Goal: Task Accomplishment & Management: Use online tool/utility

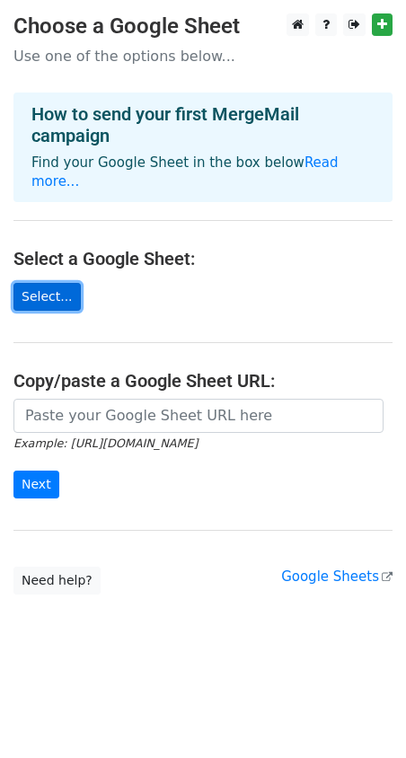
click at [47, 283] on link "Select..." at bounding box center [46, 297] width 67 height 28
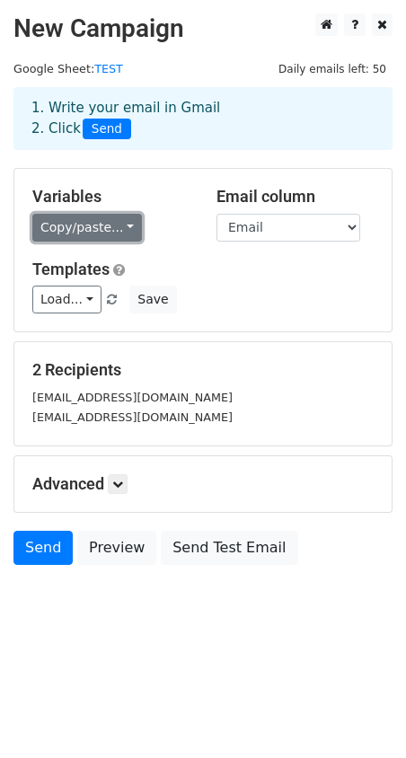
click at [105, 219] on link "Copy/paste..." at bounding box center [87, 228] width 110 height 28
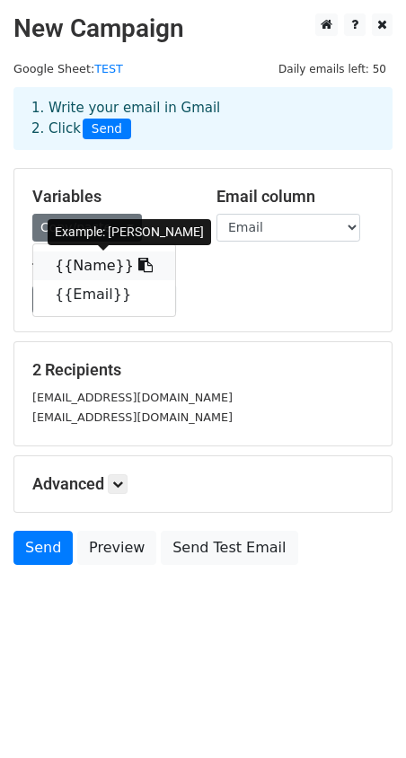
click at [94, 263] on link "{{Name}}" at bounding box center [104, 265] width 142 height 29
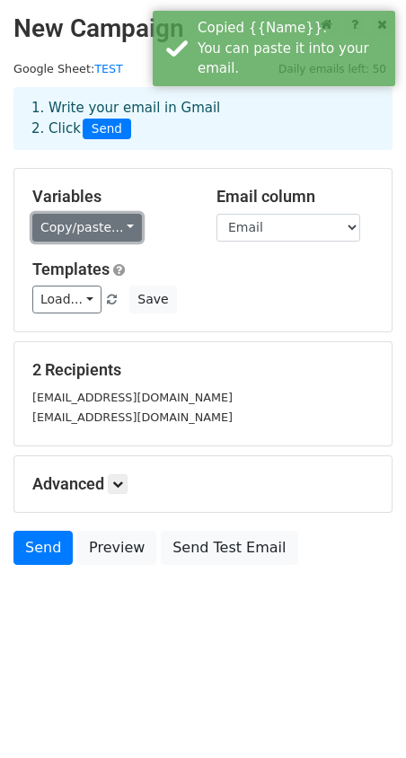
click at [106, 223] on link "Copy/paste..." at bounding box center [87, 228] width 110 height 28
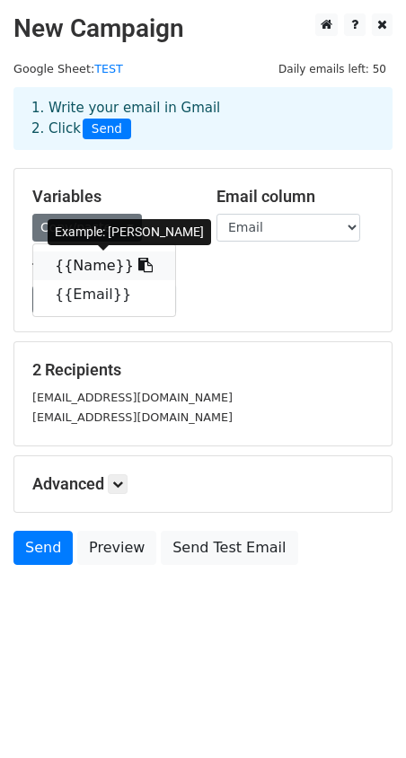
click at [85, 259] on link "{{Name}}" at bounding box center [104, 265] width 142 height 29
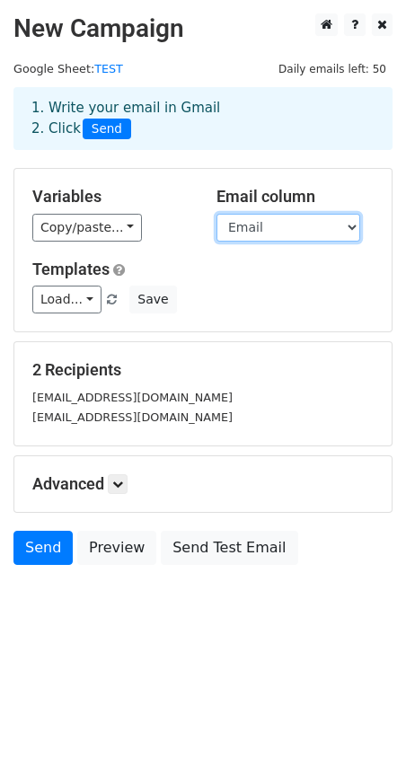
click at [322, 229] on select "Name Email" at bounding box center [288, 228] width 144 height 28
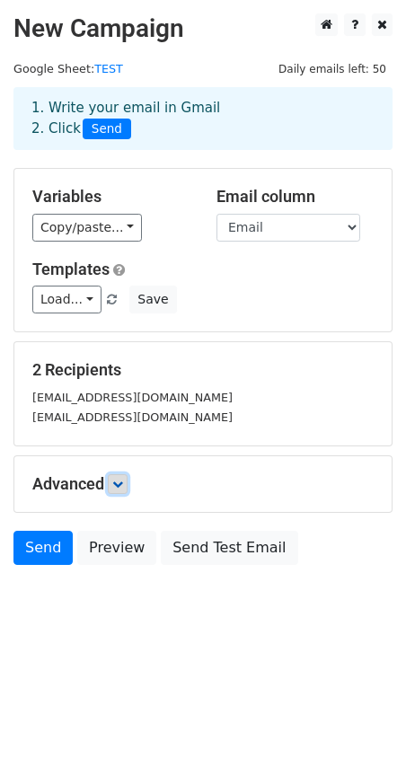
click at [123, 479] on icon at bounding box center [117, 484] width 11 height 11
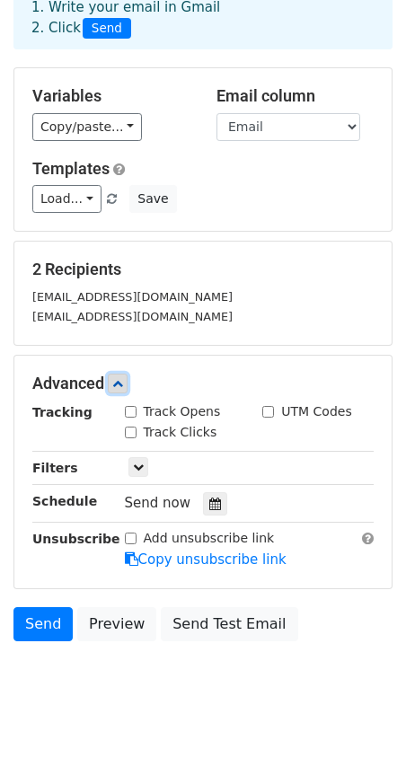
scroll to position [134, 0]
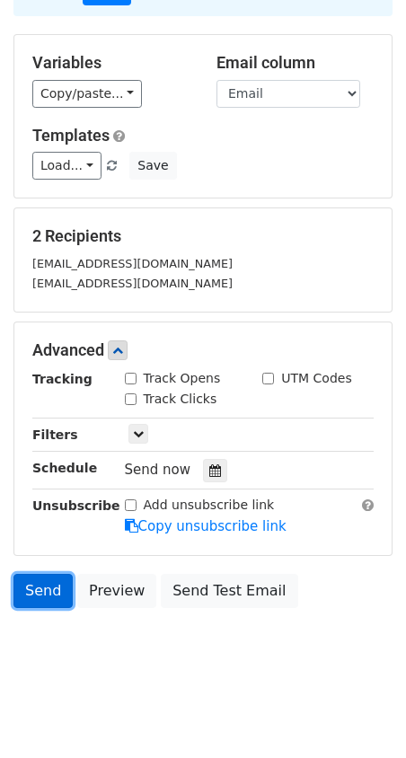
click at [44, 601] on link "Send" at bounding box center [42, 591] width 59 height 34
